Goal: Check status: Check status

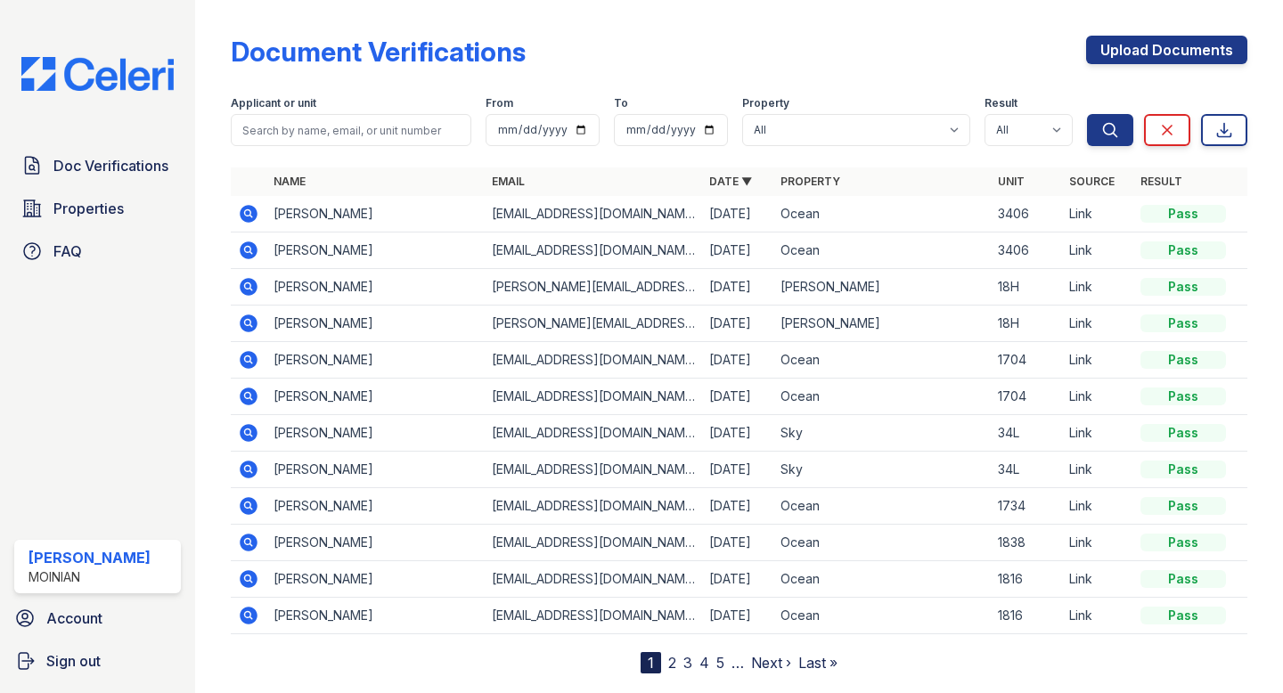
scroll to position [32, 0]
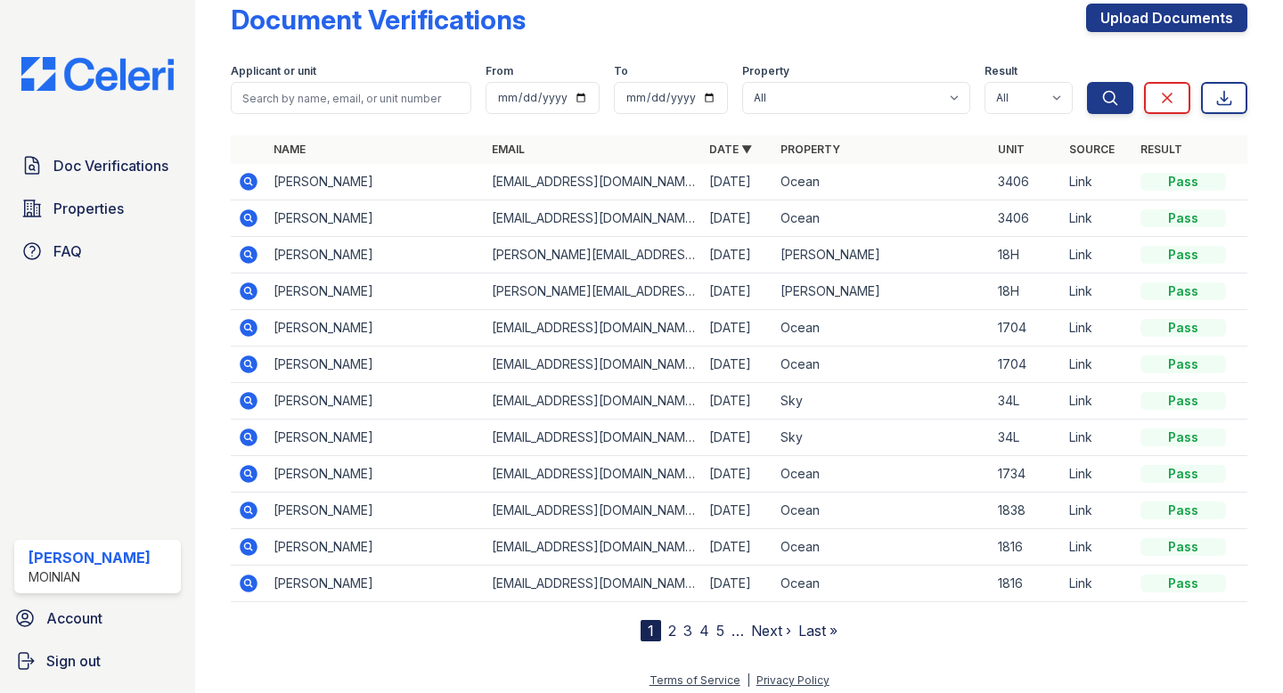
click at [89, 65] on img at bounding box center [97, 74] width 181 height 34
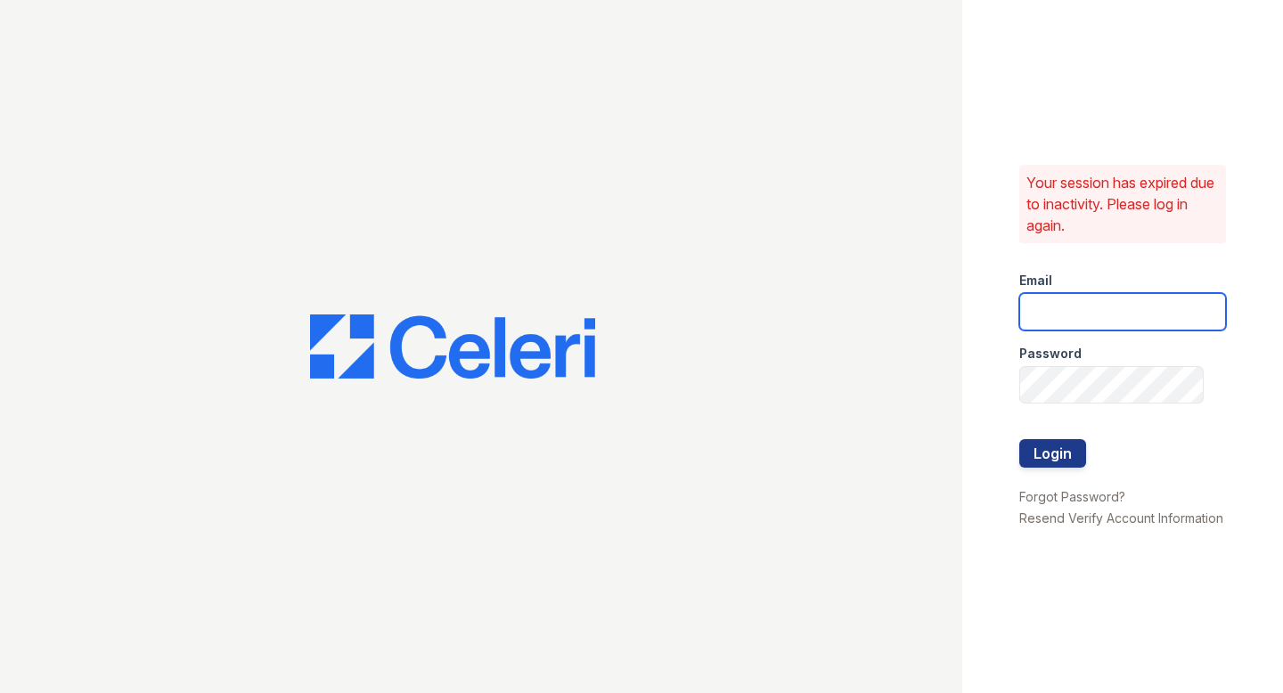
type input "shiv@auranewyork.com"
click at [1045, 460] on button "Login" at bounding box center [1052, 453] width 67 height 29
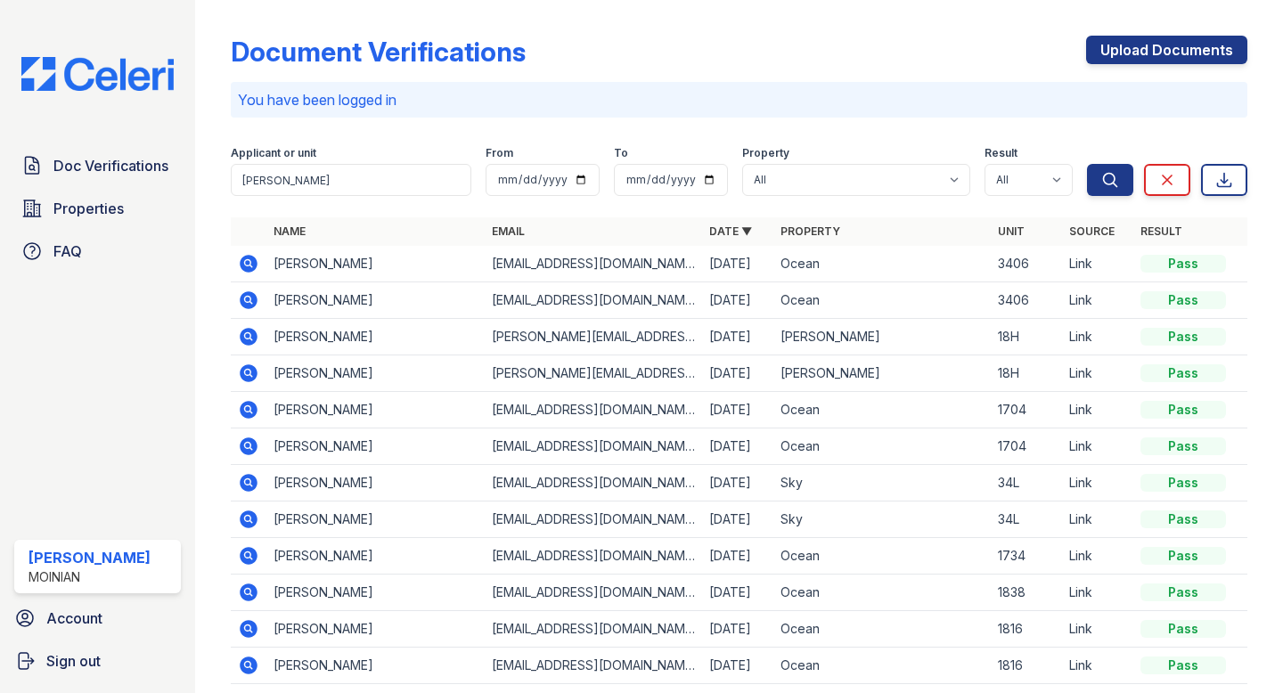
type input "[PERSON_NAME]"
click at [1087, 164] on button "Search" at bounding box center [1110, 180] width 46 height 32
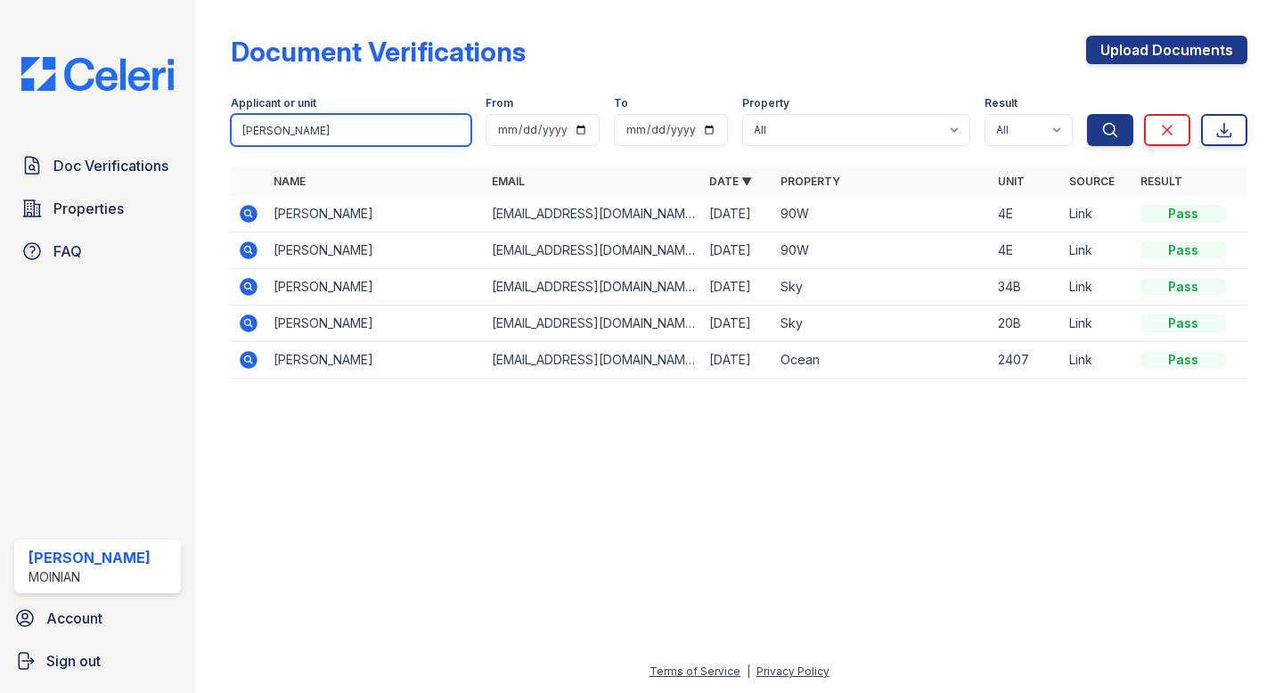
click at [303, 127] on input "ruth" at bounding box center [351, 130] width 241 height 32
type input "rudy"
click at [1087, 114] on button "Search" at bounding box center [1110, 130] width 46 height 32
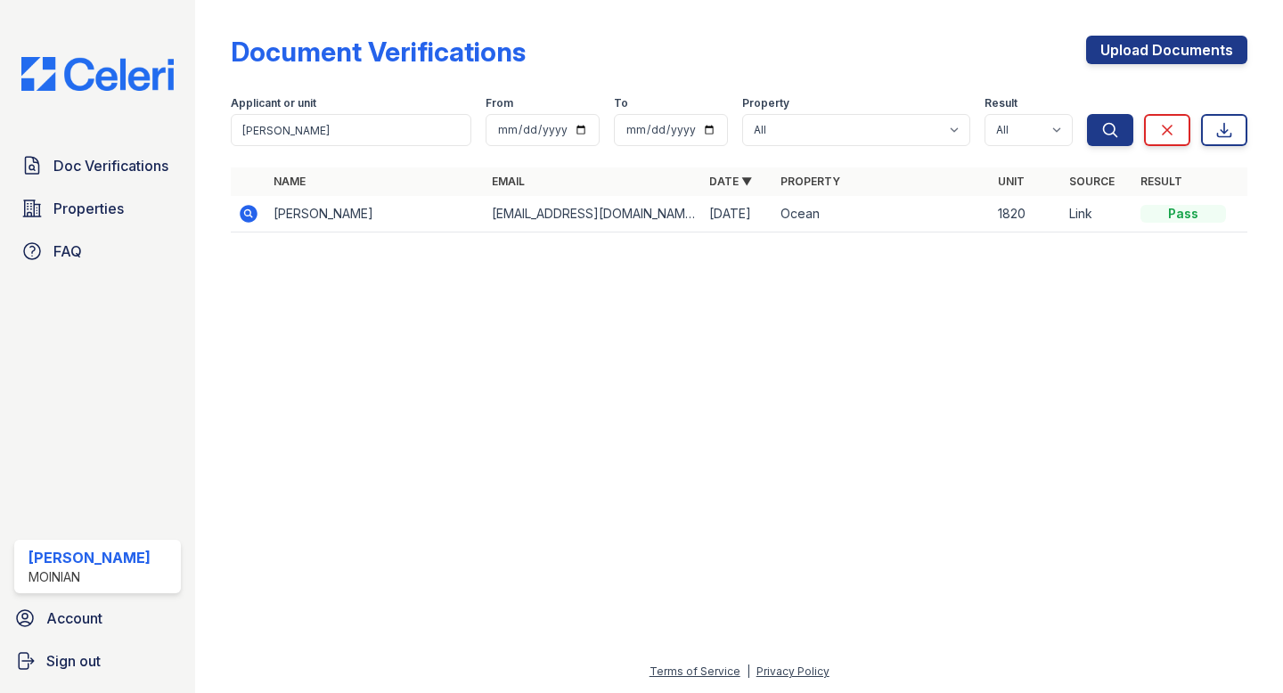
click at [257, 207] on icon at bounding box center [248, 213] width 21 height 21
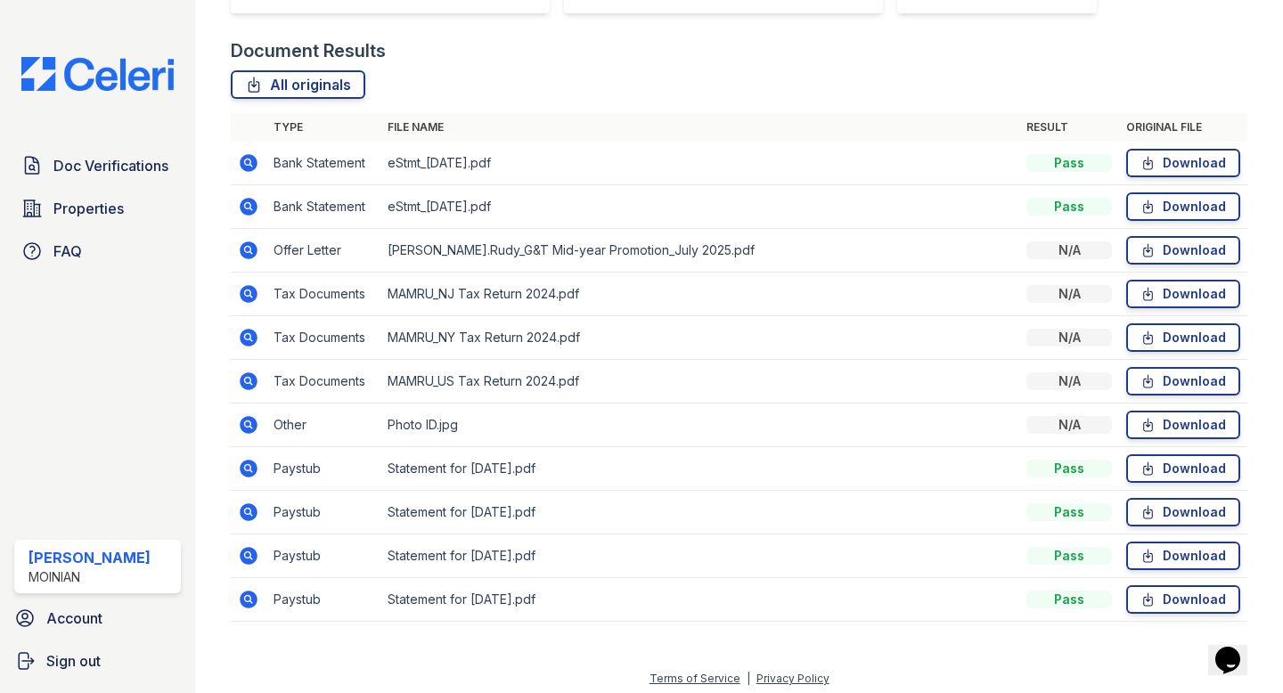
scroll to position [405, 0]
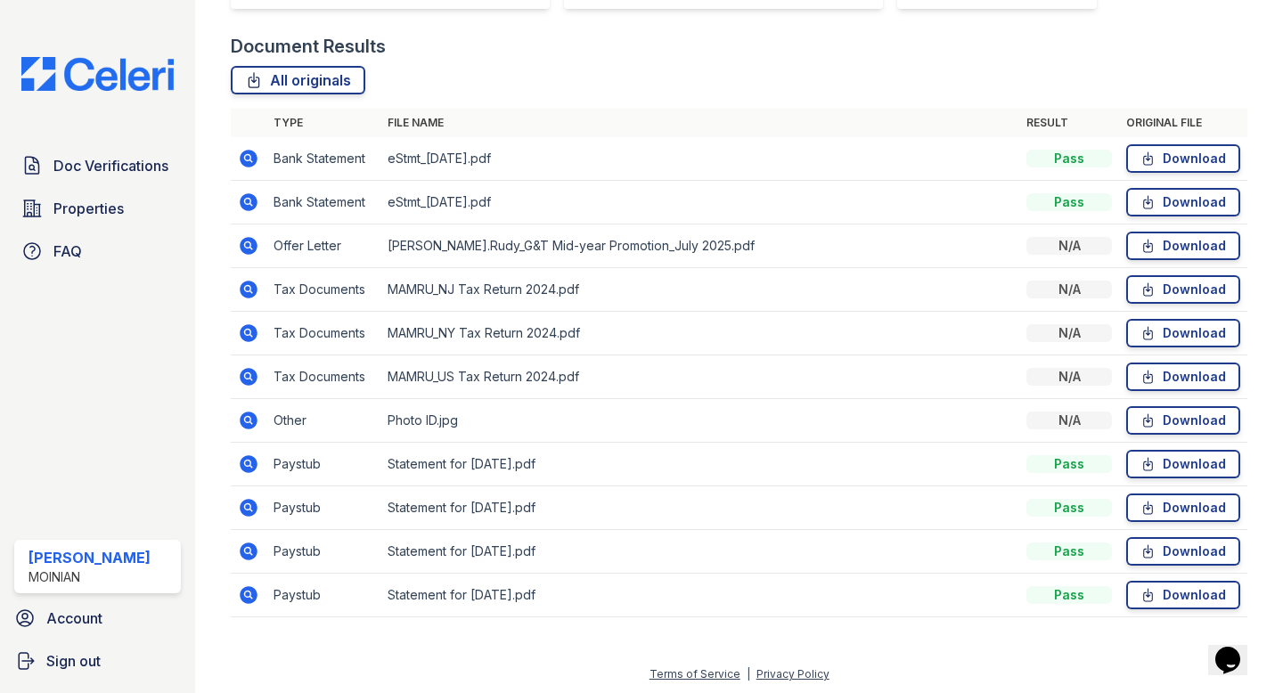
click at [256, 254] on icon at bounding box center [248, 245] width 21 height 21
